Goal: Task Accomplishment & Management: Manage account settings

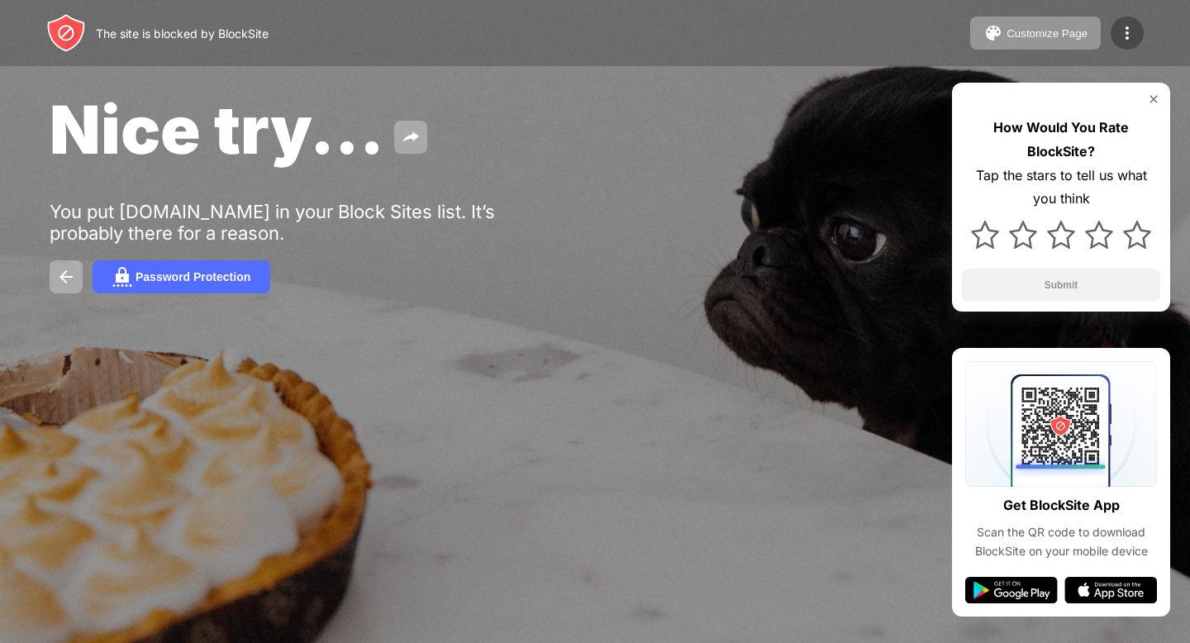
click at [1134, 41] on img at bounding box center [1127, 33] width 20 height 20
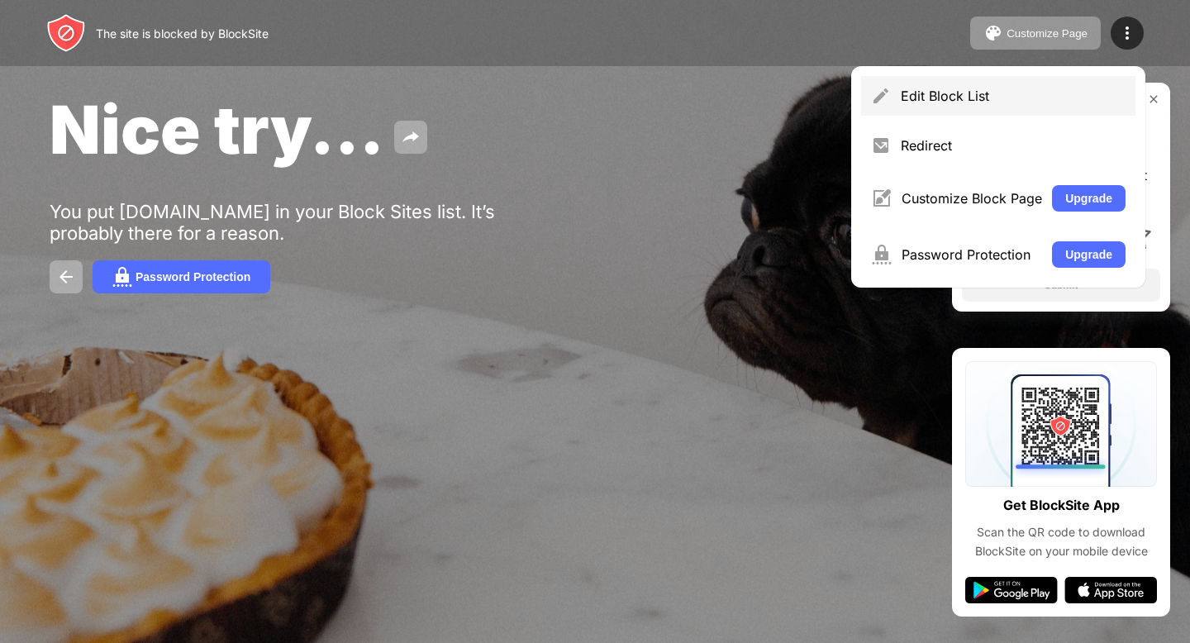
click at [921, 88] on div "Edit Block List" at bounding box center [1013, 96] width 225 height 17
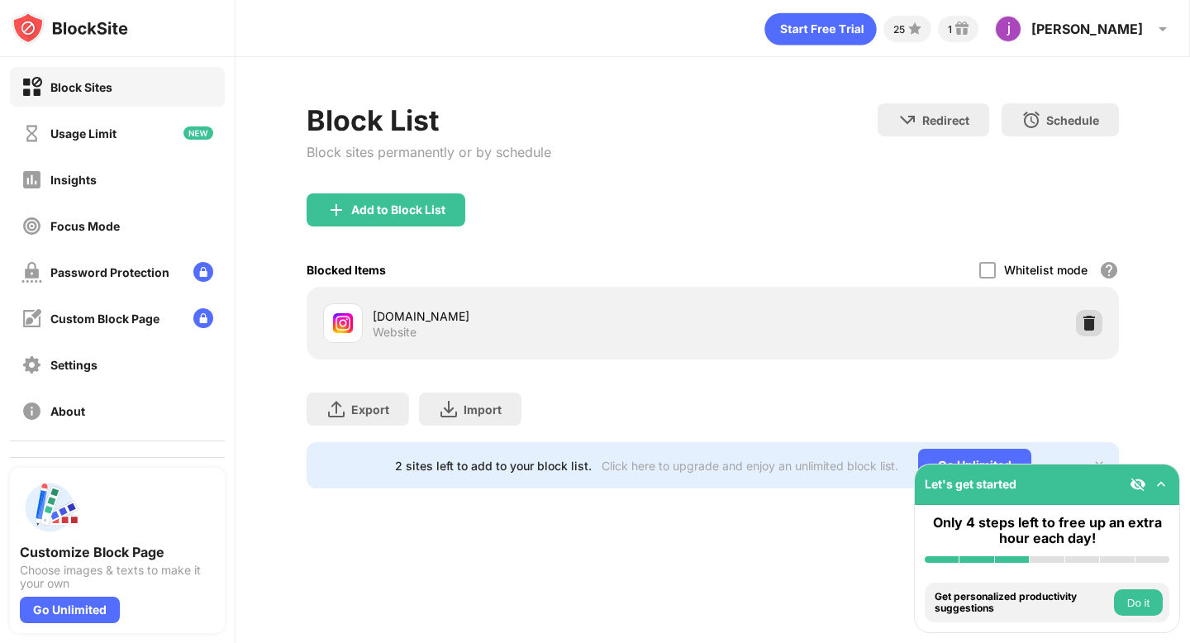
click at [1092, 315] on img at bounding box center [1089, 323] width 17 height 17
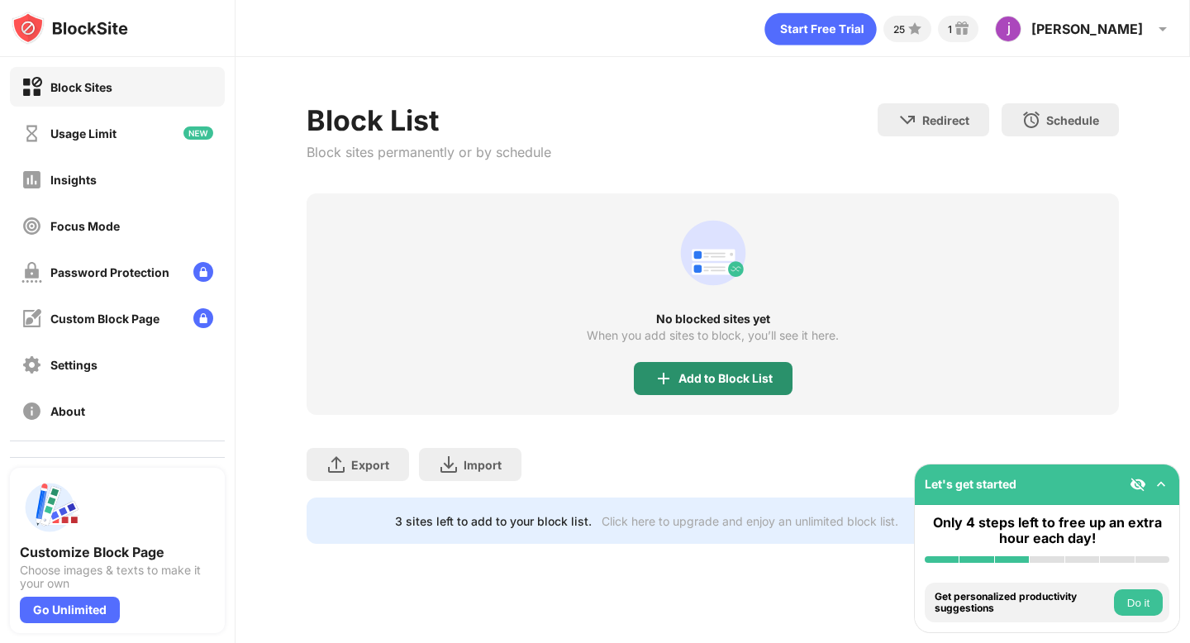
click at [725, 373] on div "Add to Block List" at bounding box center [725, 378] width 94 height 13
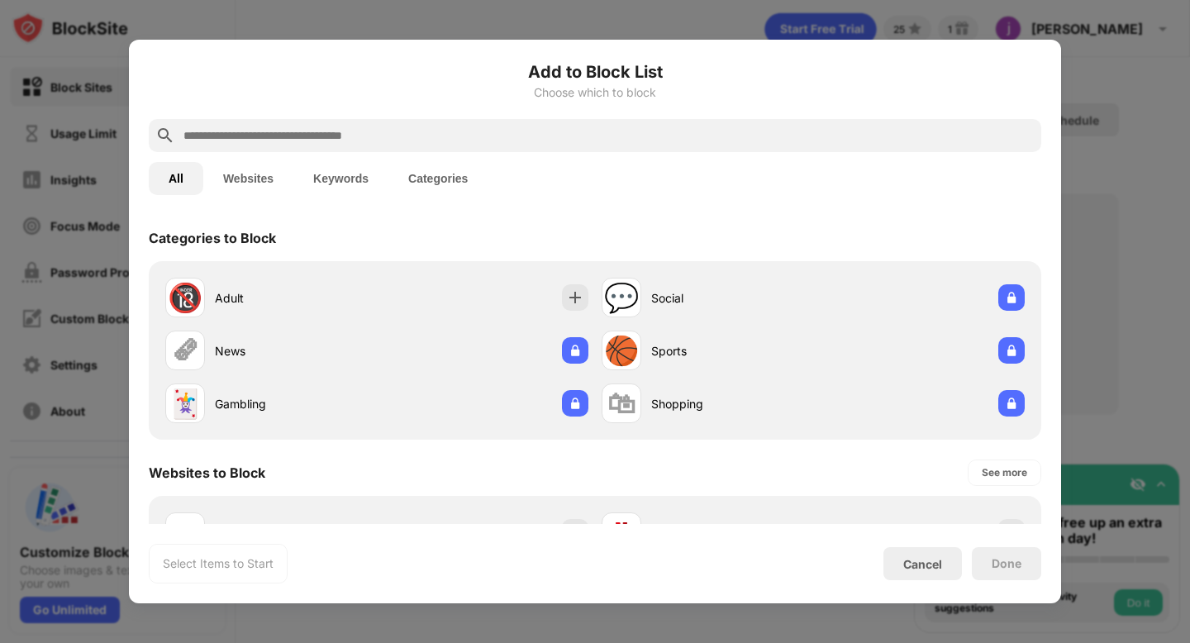
click at [487, 121] on div at bounding box center [595, 135] width 892 height 33
click at [466, 145] on input "text" at bounding box center [608, 136] width 853 height 20
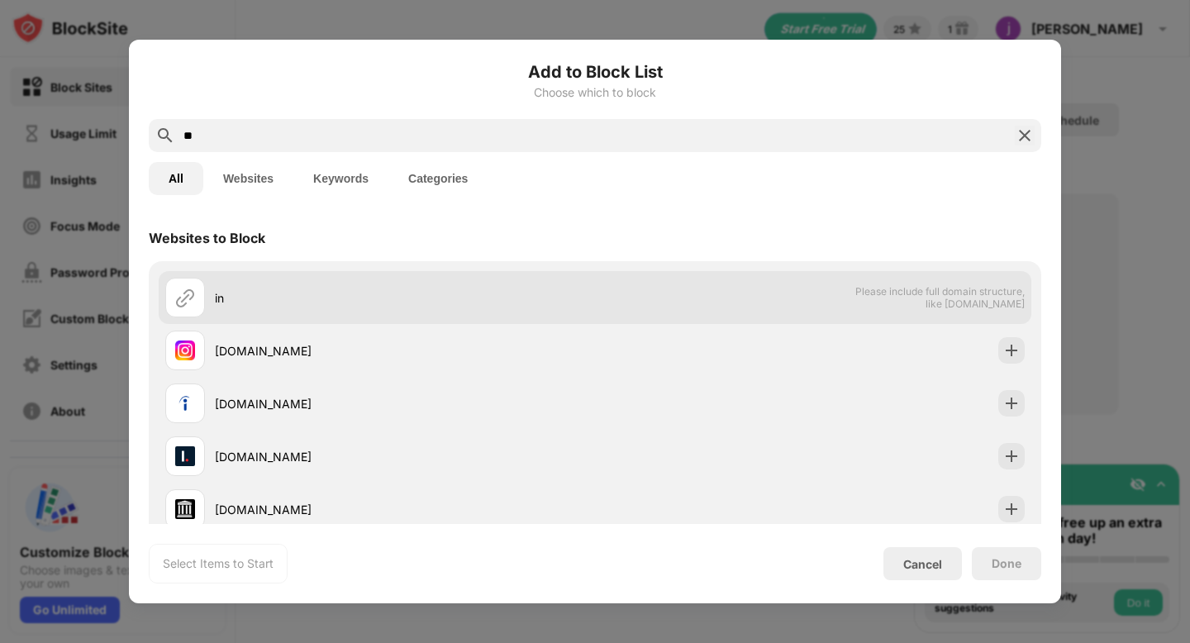
type input "**"
click at [544, 319] on div "in Please include full domain structure, like [DOMAIN_NAME]" at bounding box center [595, 297] width 873 height 53
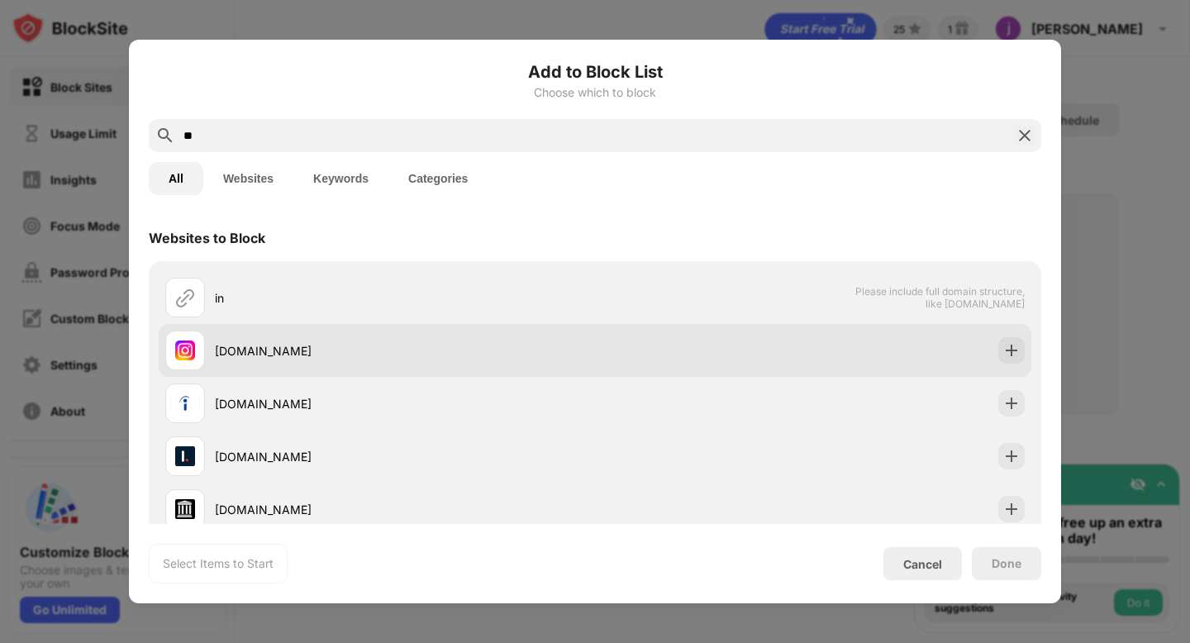
click at [531, 342] on div "[DOMAIN_NAME]" at bounding box center [405, 350] width 380 height 17
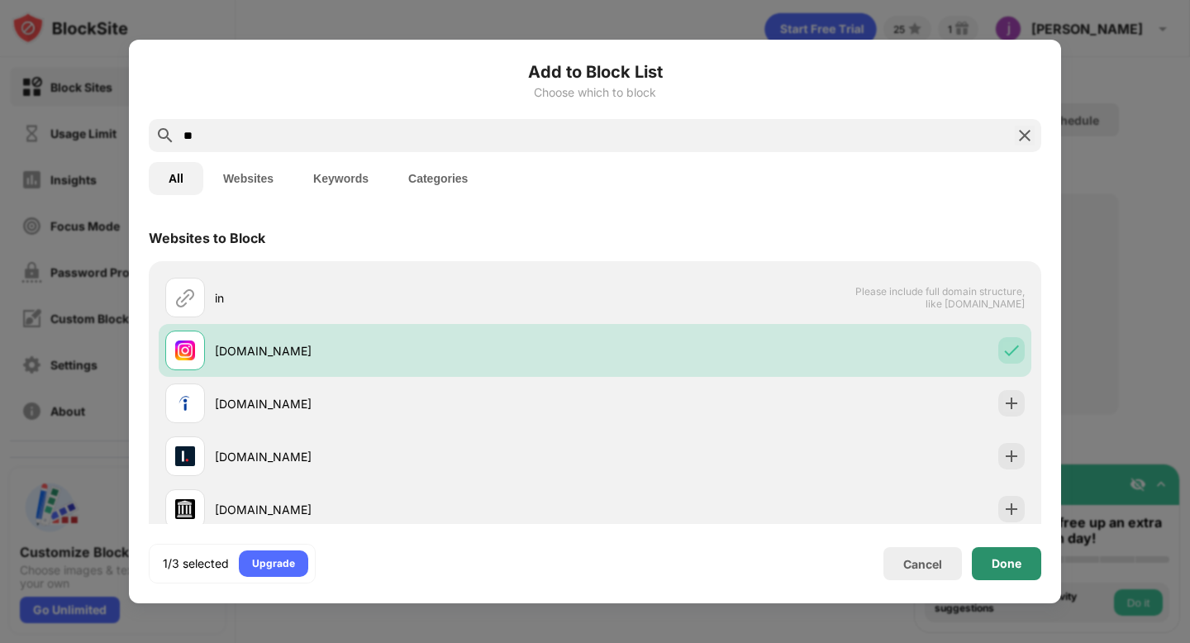
click at [997, 567] on div "Done" at bounding box center [1007, 563] width 30 height 13
